Goal: Browse casually: Explore the website without a specific task or goal

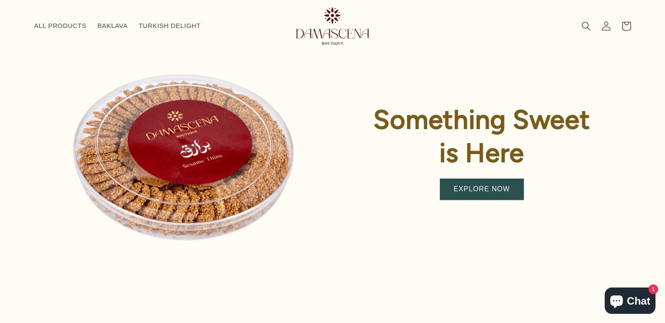
scroll to position [187, 0]
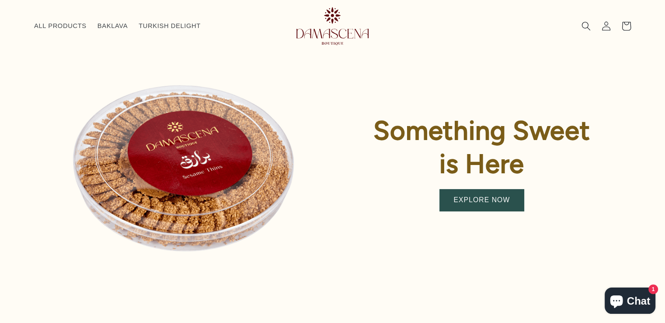
click at [459, 209] on link "EXPLORE NOW" at bounding box center [482, 199] width 84 height 21
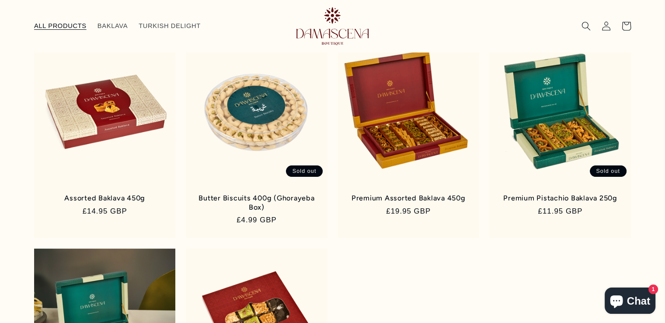
scroll to position [119, 0]
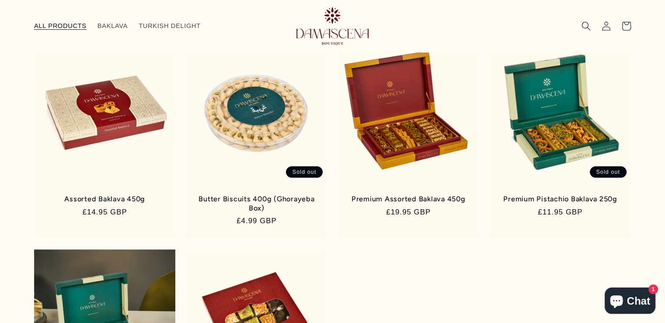
click at [645, 124] on div "Assorted Baklava 450g Assorted Baklava 450g Regular price £14.95 GBP Regular pr…" at bounding box center [332, 239] width 642 height 397
click at [287, 194] on link "Butter Biscuits 400g (Ghorayeba Box)" at bounding box center [256, 203] width 123 height 18
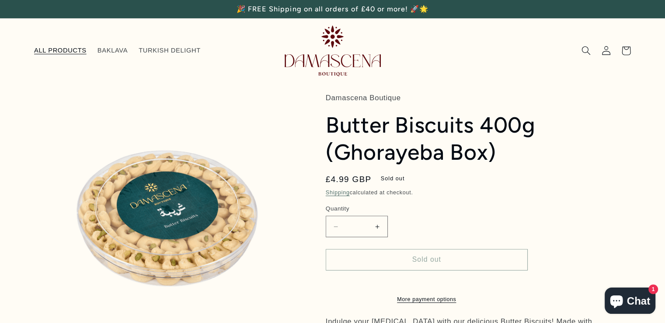
click at [51, 56] on link "ALL PRODUCTS" at bounding box center [59, 50] width 63 height 19
